Goal: Task Accomplishment & Management: Use online tool/utility

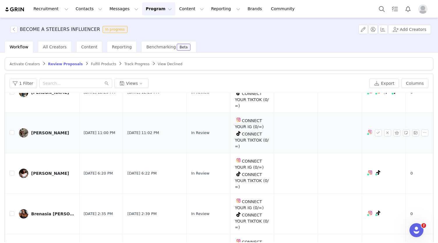
scroll to position [115, 1]
click at [68, 28] on h3 "BECOME A STEELERS INFLUENCER" at bounding box center [60, 29] width 80 height 7
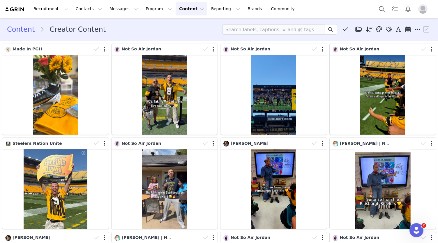
click at [284, 12] on div "Recruitment Recruitment Creator Search Curated Lists Landing Pages Web Extensio…" at bounding box center [219, 9] width 438 height 18
click at [165, 39] on div "Content Creator Content Media Library (0) Folders No folders have been created …" at bounding box center [219, 30] width 438 height 20
click at [131, 31] on div "Content Creator Content Media Library (0) Folders No folders have been created …" at bounding box center [219, 29] width 424 height 10
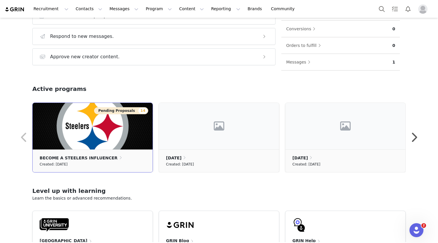
scroll to position [87, 0]
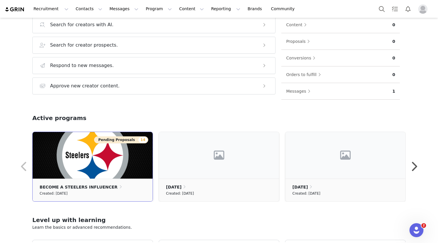
click at [91, 150] on img at bounding box center [93, 155] width 120 height 47
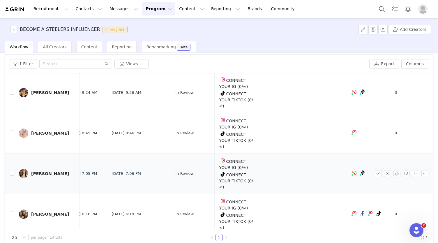
scroll to position [27, 0]
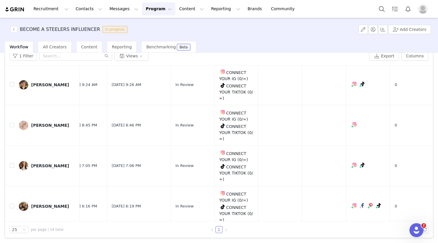
click at [174, 38] on div "BECOME A STEELERS INFLUENCER In progress Add Creators" at bounding box center [219, 29] width 438 height 23
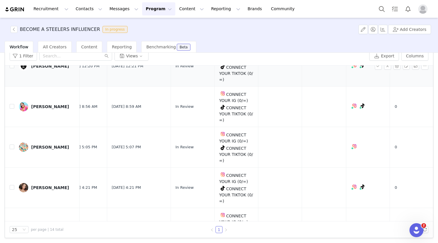
scroll to position [216, 16]
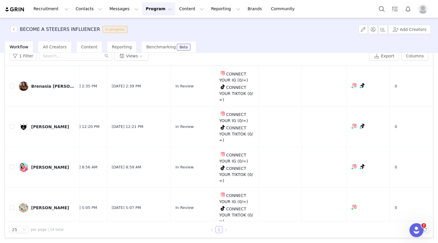
click at [218, 227] on link "1" at bounding box center [219, 229] width 6 height 6
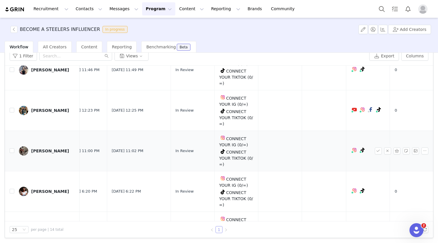
scroll to position [187, 16]
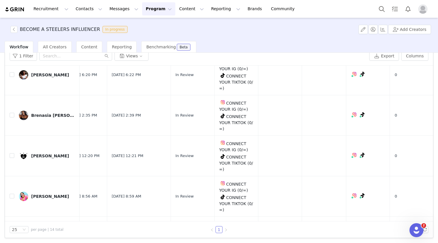
click at [224, 42] on div "Workflow All Creators Content Reporting Benchmarking Beta" at bounding box center [221, 47] width 433 height 12
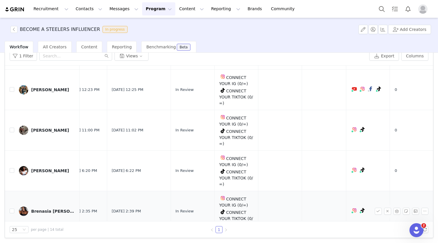
scroll to position [70, 16]
